Goal: Information Seeking & Learning: Learn about a topic

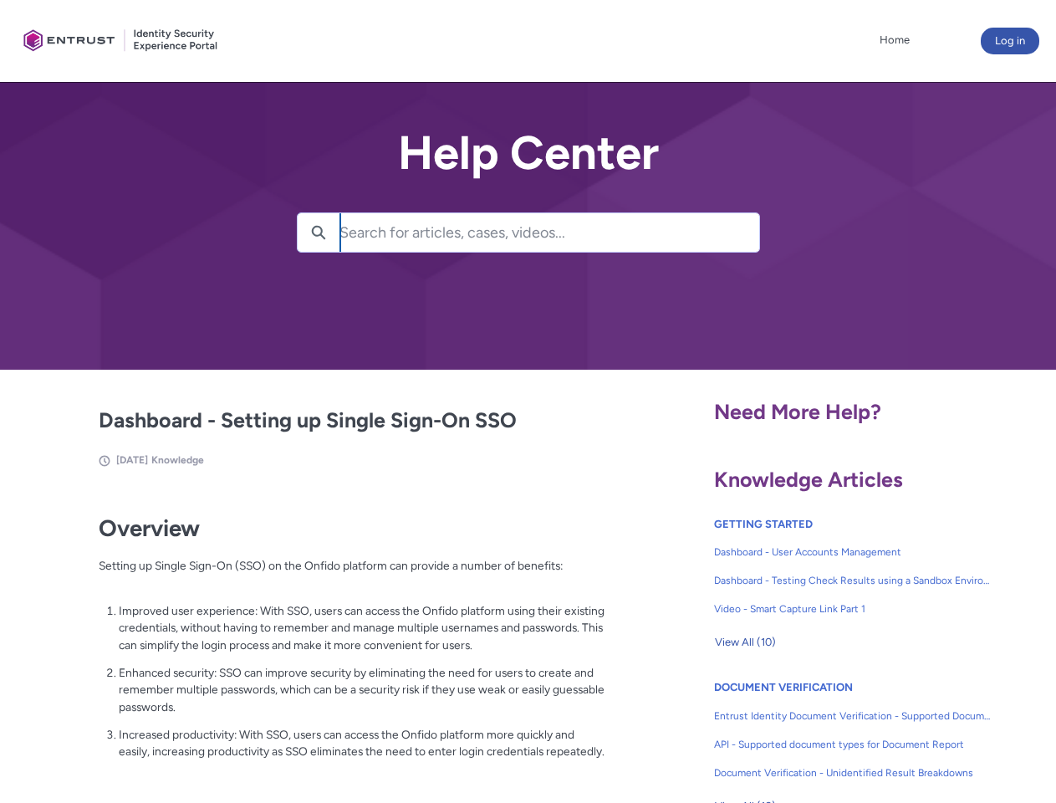
click at [319, 233] on lightning-primitive-icon "button" at bounding box center [318, 231] width 15 height 13
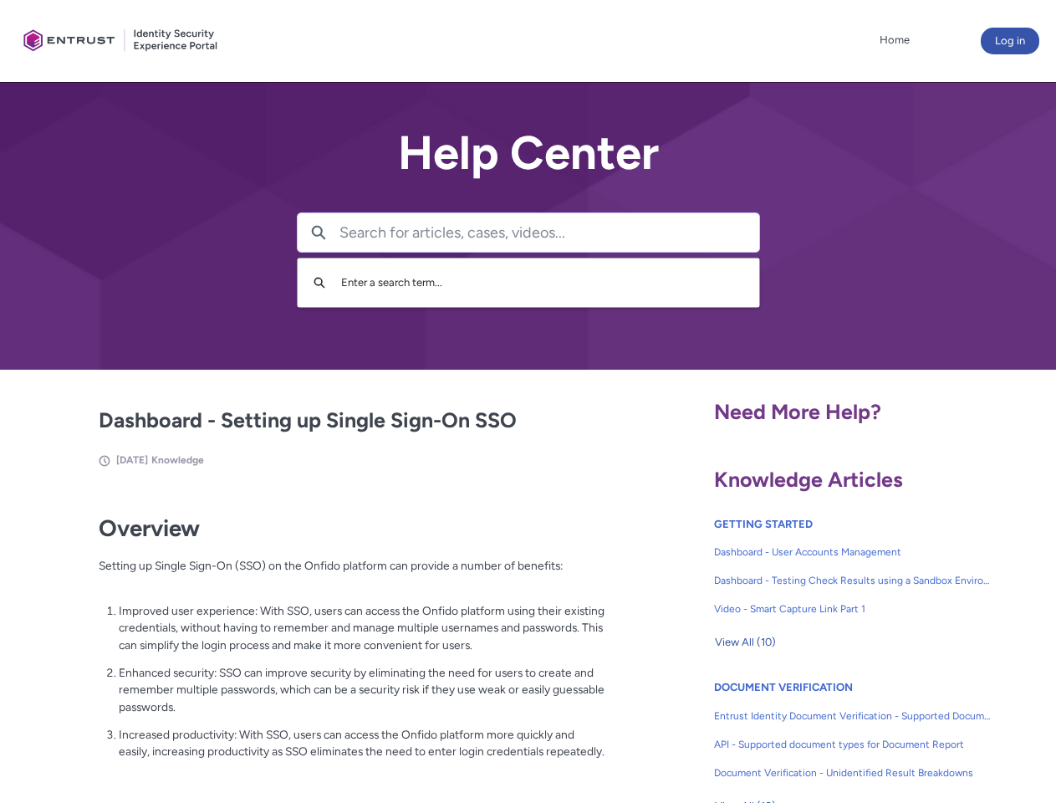
click at [320, 640] on p "Improved user experience: With SSO, users can access the Onfido platform using …" at bounding box center [362, 628] width 487 height 52
click at [745, 642] on span "View All (10)" at bounding box center [745, 642] width 61 height 25
click at [808, 732] on link "API - Supported document types for Document Report" at bounding box center [853, 744] width 278 height 28
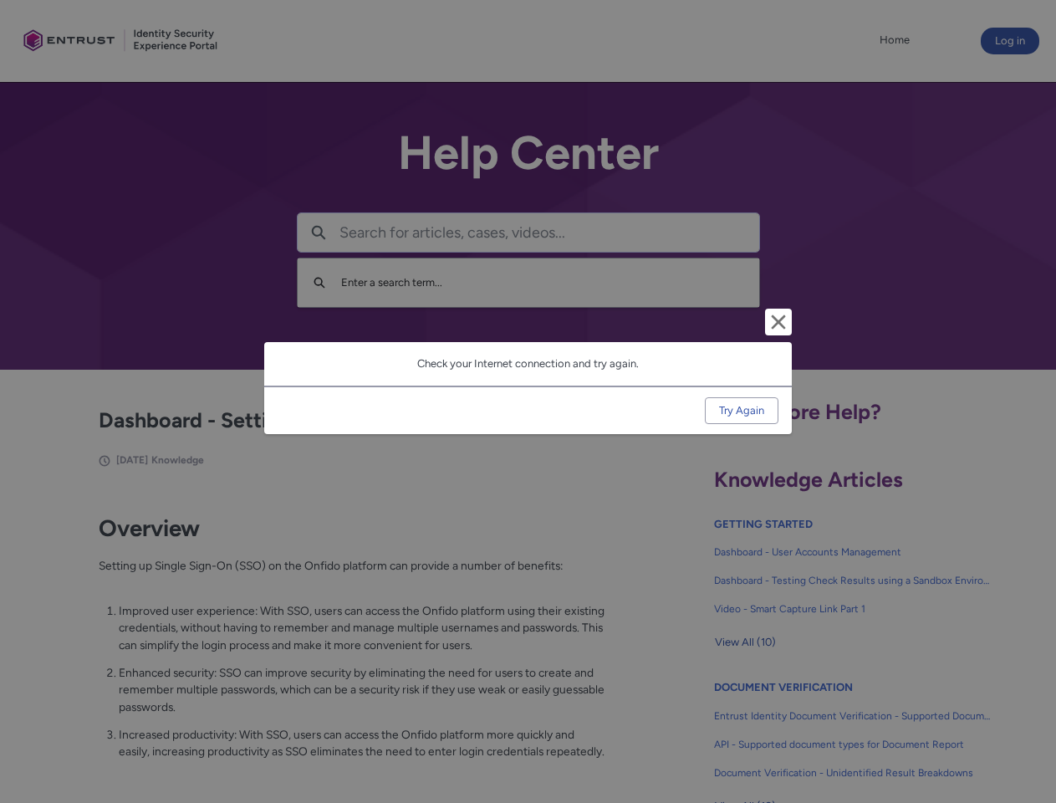
click at [1030, 732] on div "Cancel and close Check your Internet connection and try again. Try Again" at bounding box center [528, 401] width 1056 height 803
